Goal: Information Seeking & Learning: Check status

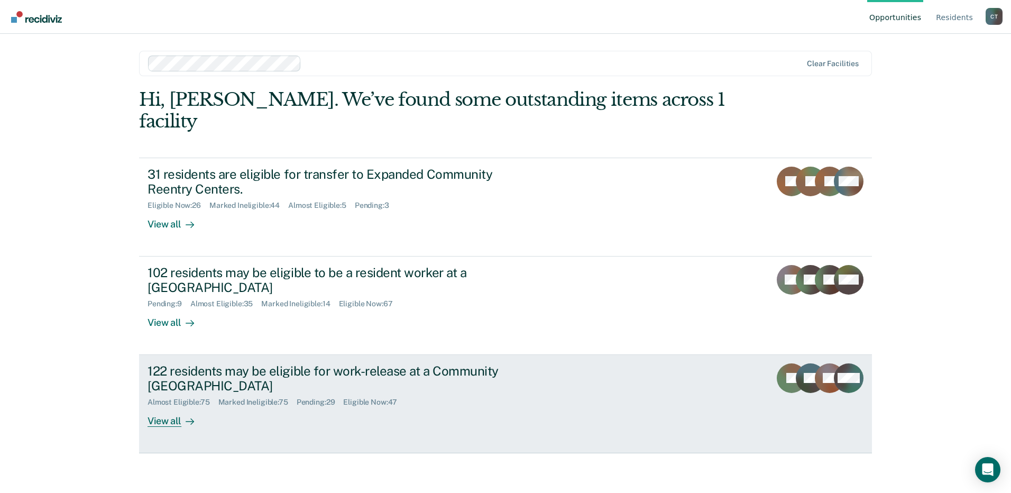
click at [460, 393] on div "Almost Eligible : 75 Marked Ineligible : 75 Pending : 29 Eligible Now : 47" at bounding box center [333, 399] width 371 height 13
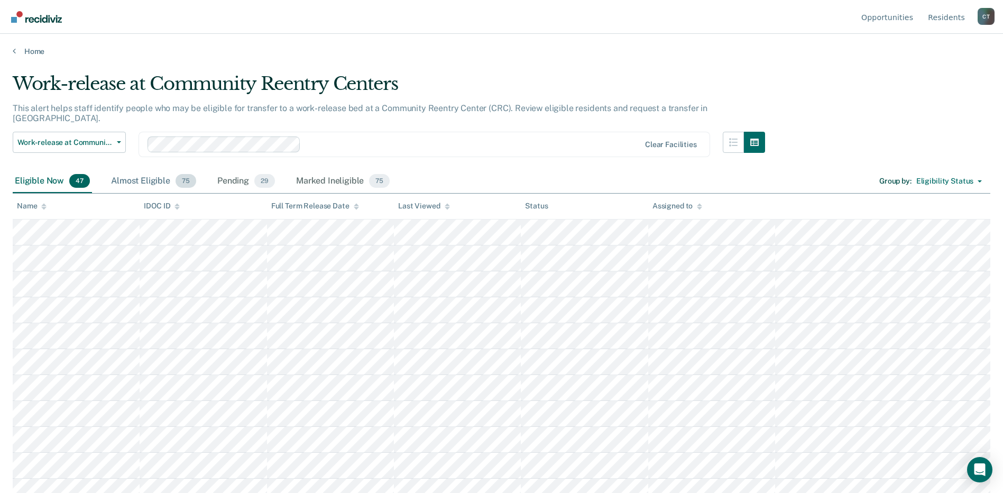
click at [132, 171] on div "Almost Eligible 75" at bounding box center [153, 181] width 89 height 23
